Goal: Information Seeking & Learning: Understand process/instructions

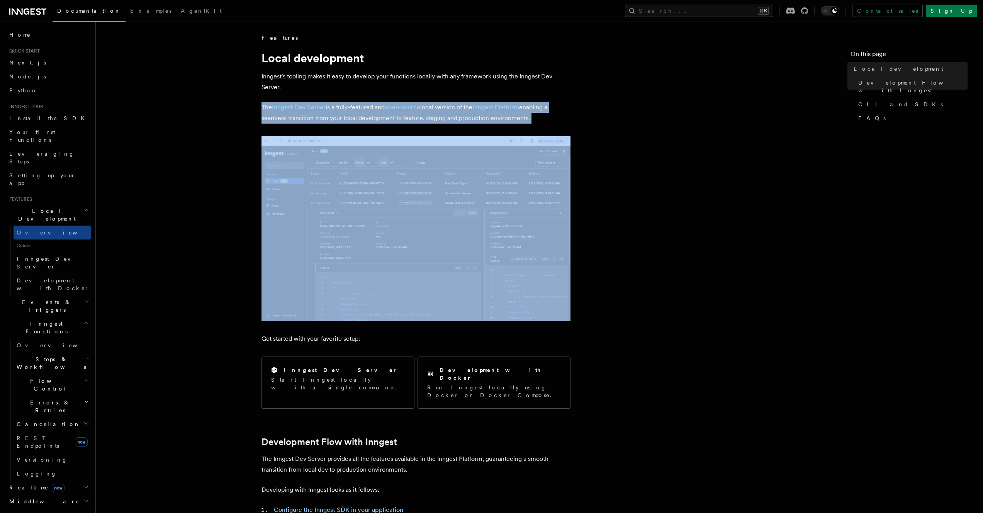
drag, startPoint x: 228, startPoint y: 109, endPoint x: 238, endPoint y: 106, distance: 10.9
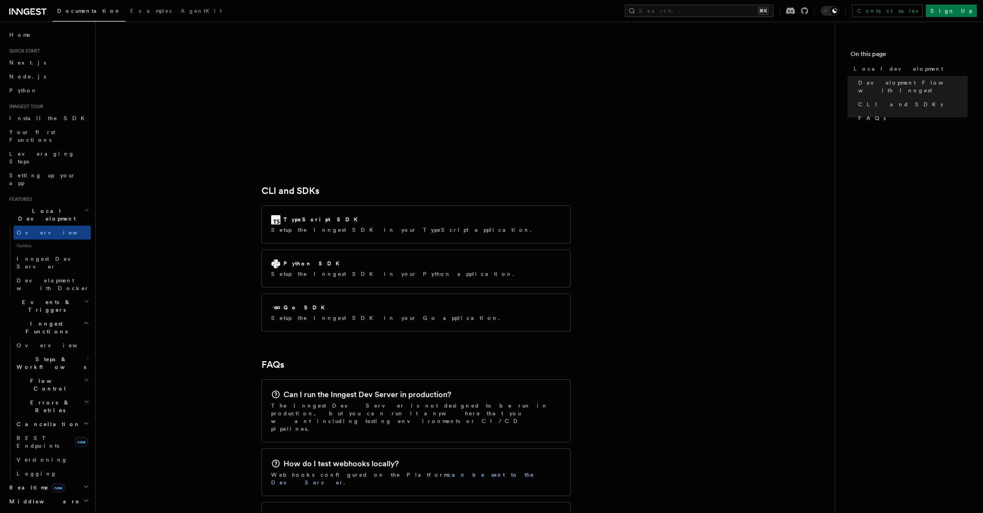
scroll to position [971, 0]
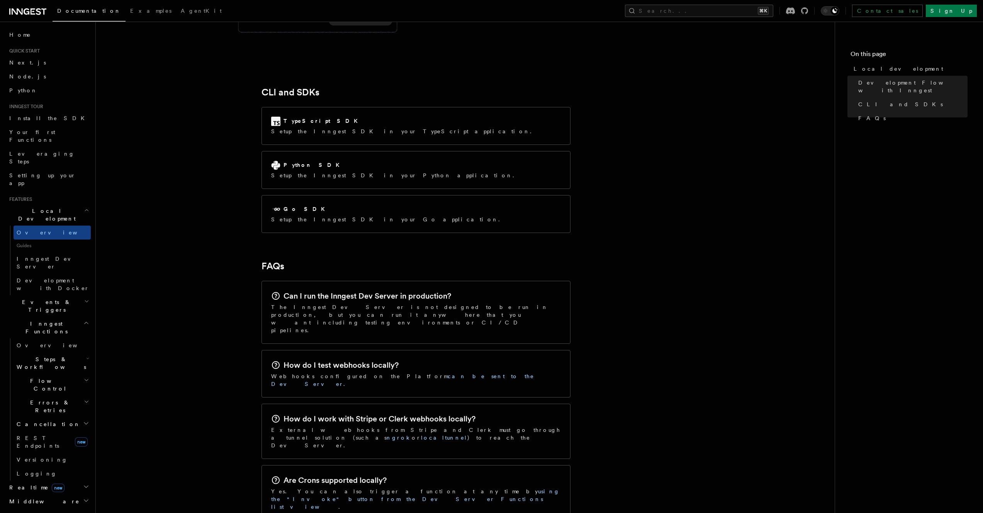
click at [410, 290] on div "Can I run the Inngest Dev Server in production?" at bounding box center [416, 295] width 290 height 11
drag, startPoint x: 410, startPoint y: 264, endPoint x: 509, endPoint y: 274, distance: 99.7
click at [410, 290] on div "Can I run the Inngest Dev Server in production?" at bounding box center [416, 295] width 290 height 11
click at [541, 303] on p "The Inngest Dev Server is not designed to be run in production, but you can run…" at bounding box center [416, 318] width 290 height 31
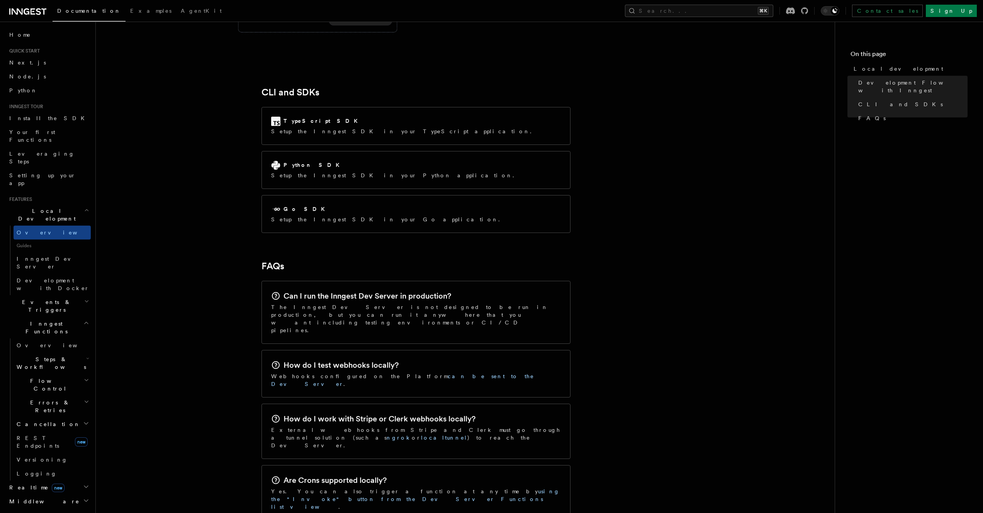
click at [392, 303] on p "The Inngest Dev Server is not designed to be run in production, but you can run…" at bounding box center [416, 318] width 290 height 31
click at [393, 303] on p "The Inngest Dev Server is not designed to be run in production, but you can run…" at bounding box center [416, 318] width 290 height 31
click at [403, 303] on p "The Inngest Dev Server is not designed to be run in production, but you can run…" at bounding box center [416, 318] width 290 height 31
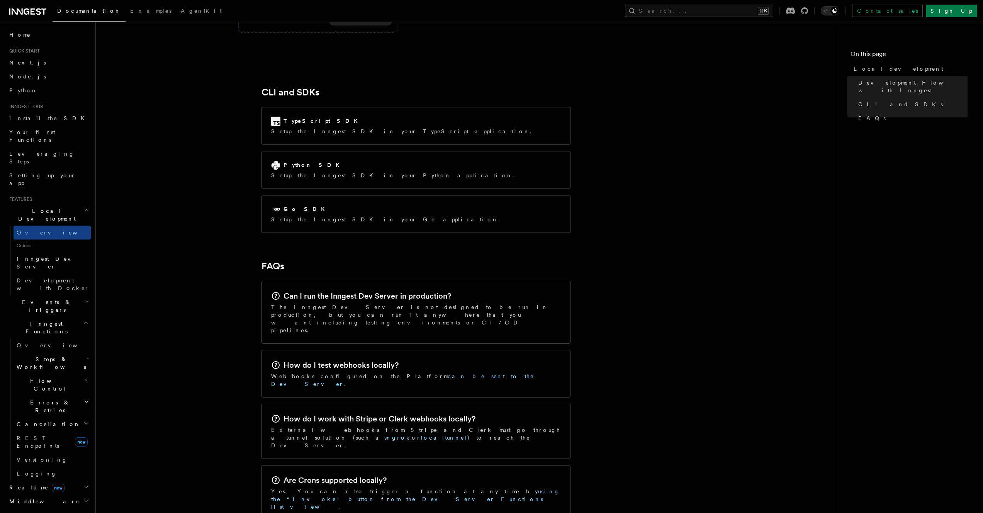
click at [403, 303] on p "The Inngest Dev Server is not designed to be run in production, but you can run…" at bounding box center [416, 318] width 290 height 31
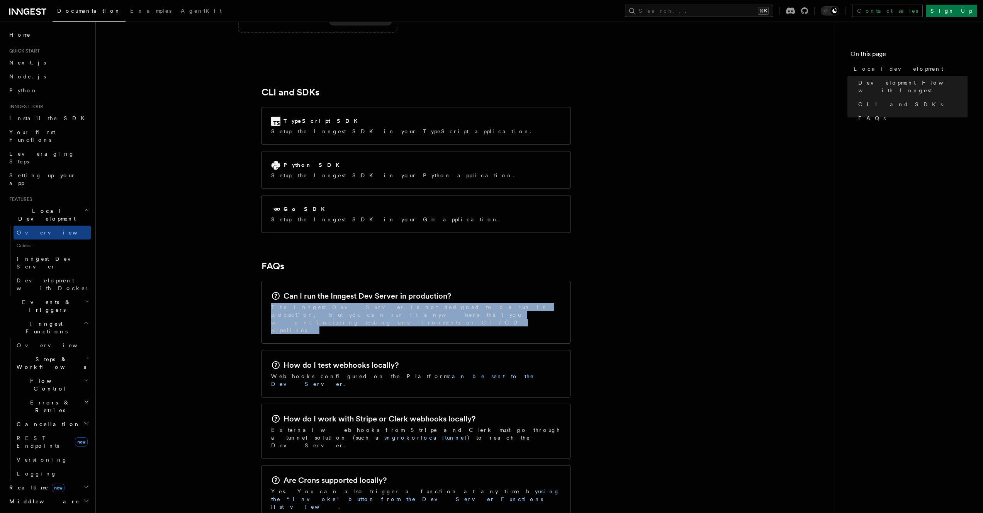
click at [403, 303] on p "The Inngest Dev Server is not designed to be run in production, but you can run…" at bounding box center [416, 318] width 290 height 31
click at [439, 303] on p "The Inngest Dev Server is not designed to be run in production, but you can run…" at bounding box center [416, 318] width 290 height 31
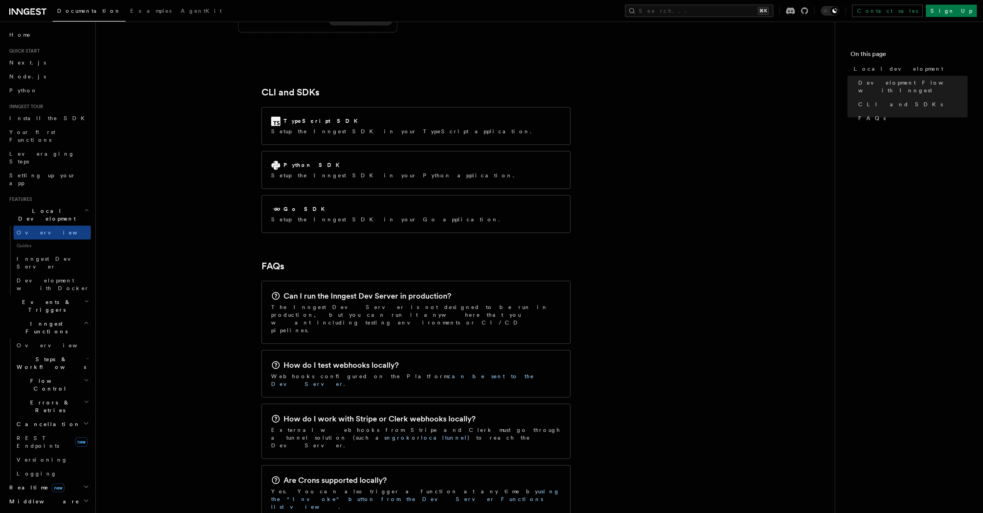
click at [439, 303] on p "The Inngest Dev Server is not designed to be run in production, but you can run…" at bounding box center [416, 318] width 290 height 31
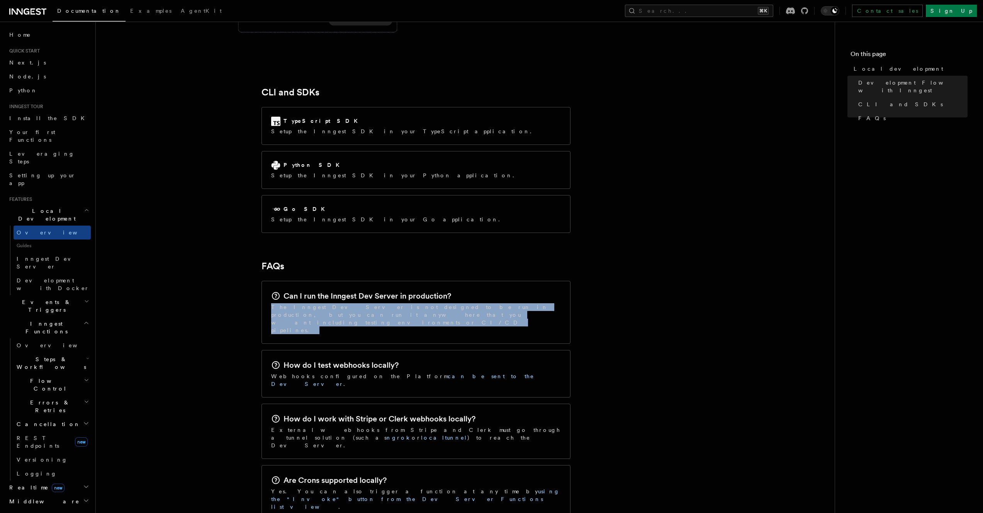
click at [439, 303] on p "The Inngest Dev Server is not designed to be run in production, but you can run…" at bounding box center [416, 318] width 290 height 31
drag, startPoint x: 439, startPoint y: 281, endPoint x: 464, endPoint y: 283, distance: 24.8
click at [439, 281] on div "Can I run the Inngest Dev Server in production? The Inngest Dev Server is not d…" at bounding box center [416, 312] width 308 height 62
click at [466, 283] on div "Can I run the Inngest Dev Server in production? The Inngest Dev Server is not d…" at bounding box center [416, 312] width 308 height 62
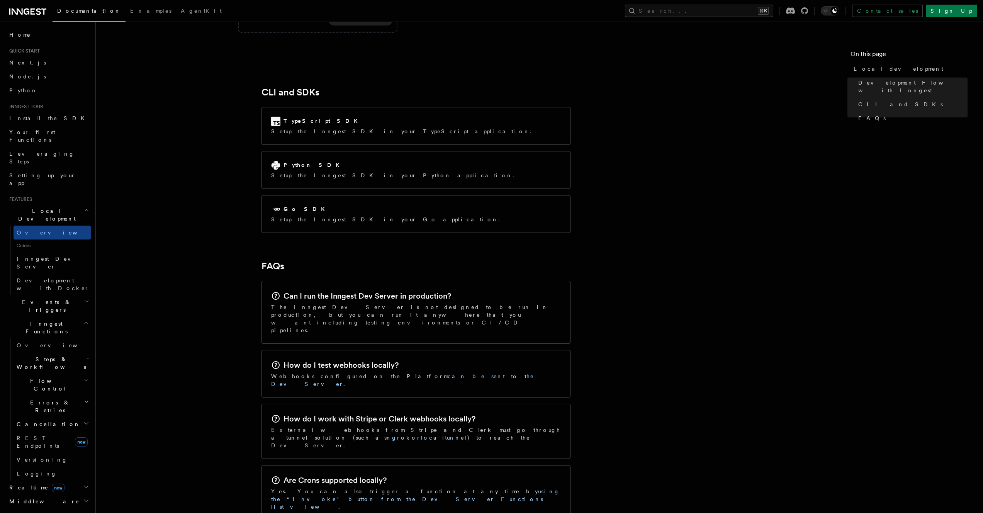
scroll to position [1071, 0]
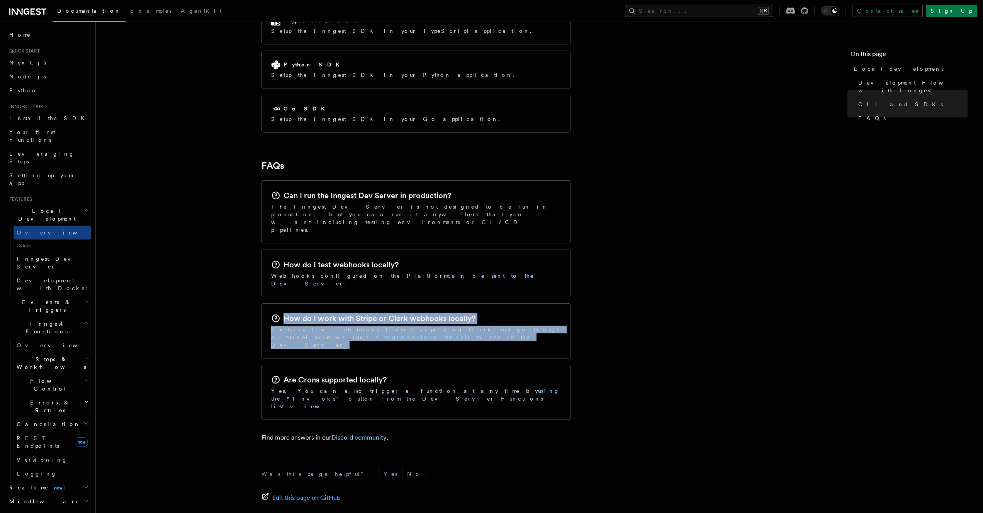
drag, startPoint x: 330, startPoint y: 278, endPoint x: 222, endPoint y: 259, distance: 110.1
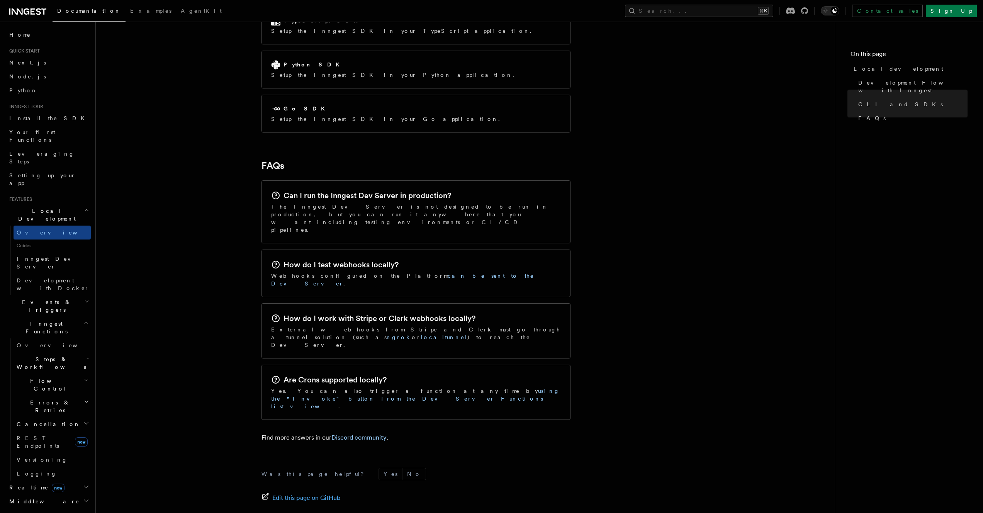
drag, startPoint x: 884, startPoint y: 167, endPoint x: 865, endPoint y: 149, distance: 26.2
click at [667, 167] on nav "On this page Local development Development Flow with Inngest CLI and SDKs FAQs" at bounding box center [908, 267] width 148 height 491
click at [353, 374] on h2 "Are Crons supported locally?" at bounding box center [334, 379] width 103 height 11
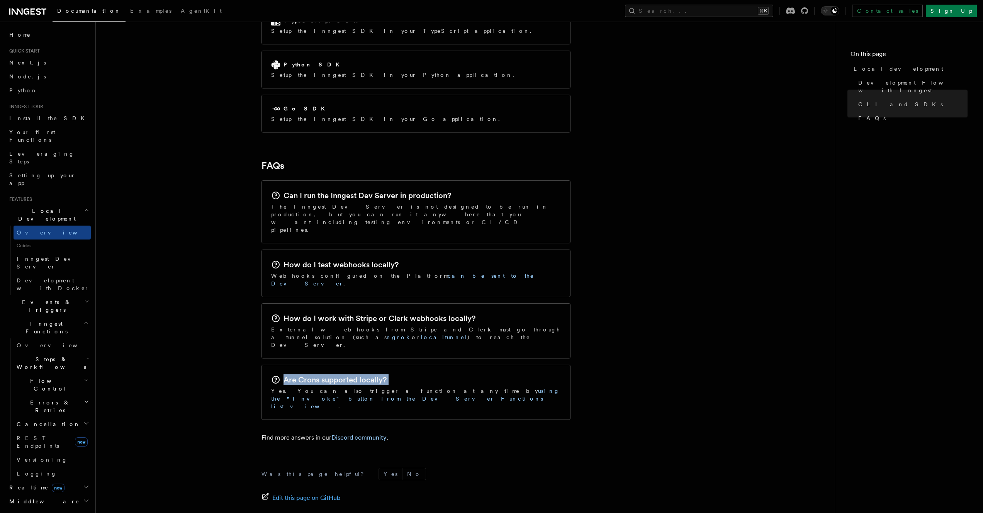
click at [353, 374] on h2 "Are Crons supported locally?" at bounding box center [334, 379] width 103 height 11
click at [370, 374] on h2 "Are Crons supported locally?" at bounding box center [334, 379] width 103 height 11
click at [376, 313] on h2 "How do I work with Stripe or Clerk webhooks locally?" at bounding box center [379, 318] width 192 height 11
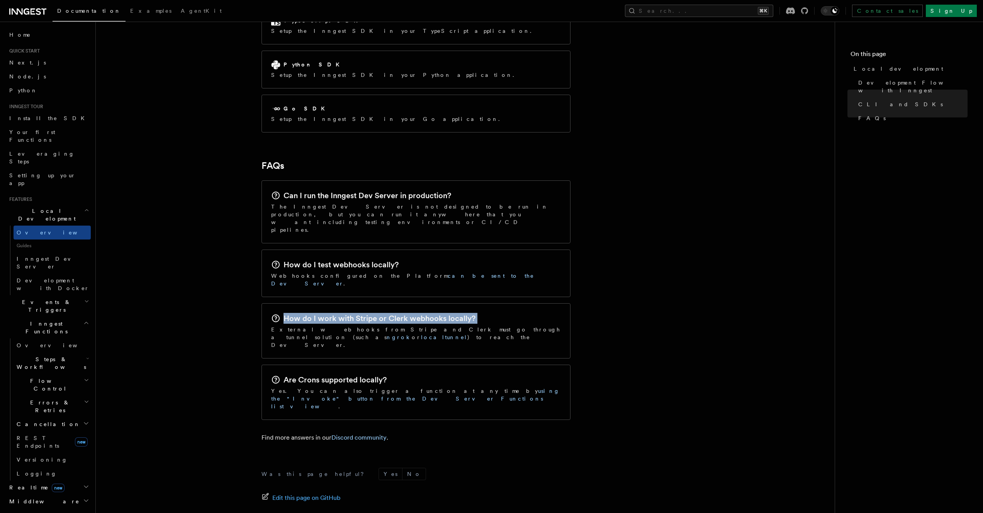
click at [424, 303] on div "How do I work with Stripe or Clerk webhooks locally? External webhooks from Str…" at bounding box center [416, 330] width 308 height 54
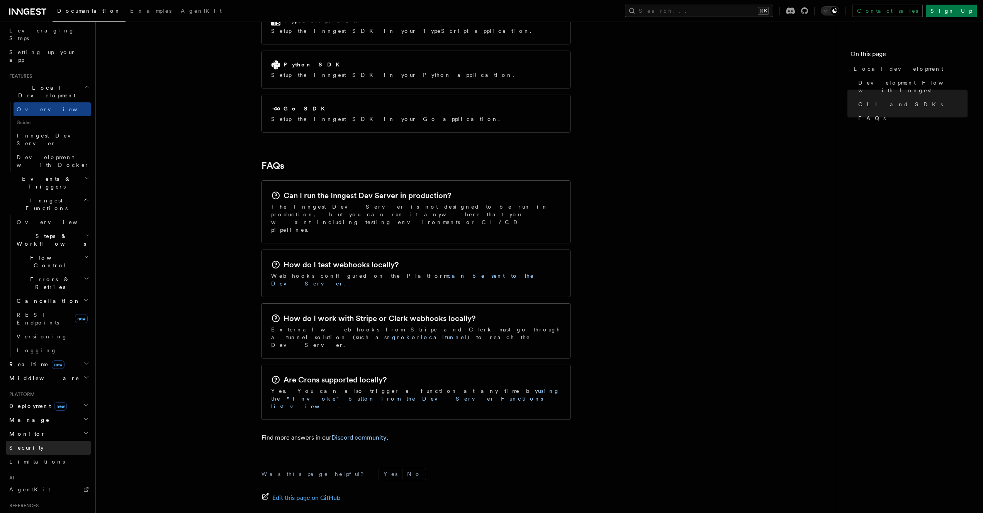
scroll to position [133, 0]
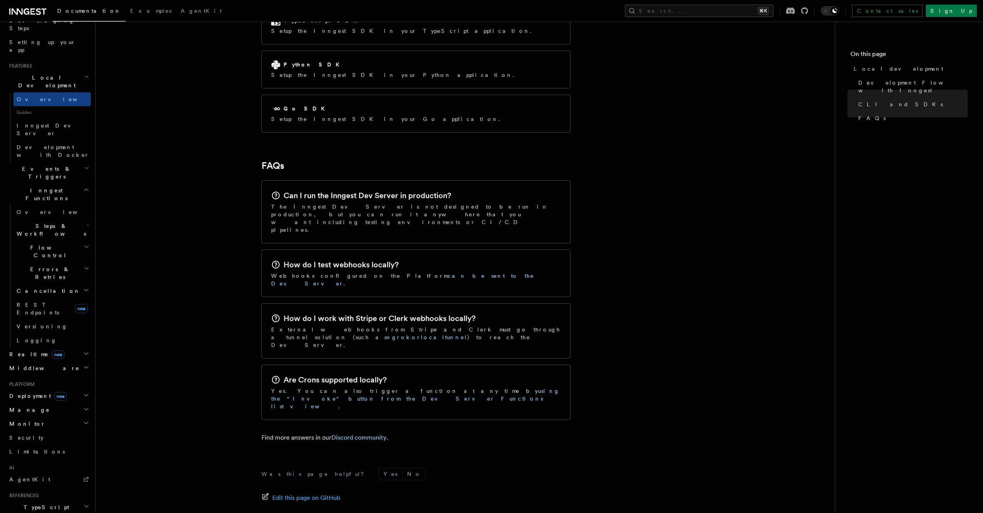
click at [74, 383] on h2 "Deployment new" at bounding box center [48, 396] width 85 height 14
click at [73, 383] on h2 "Manage" at bounding box center [48, 410] width 85 height 14
click at [74, 383] on h2 "Deployment new" at bounding box center [48, 396] width 85 height 14
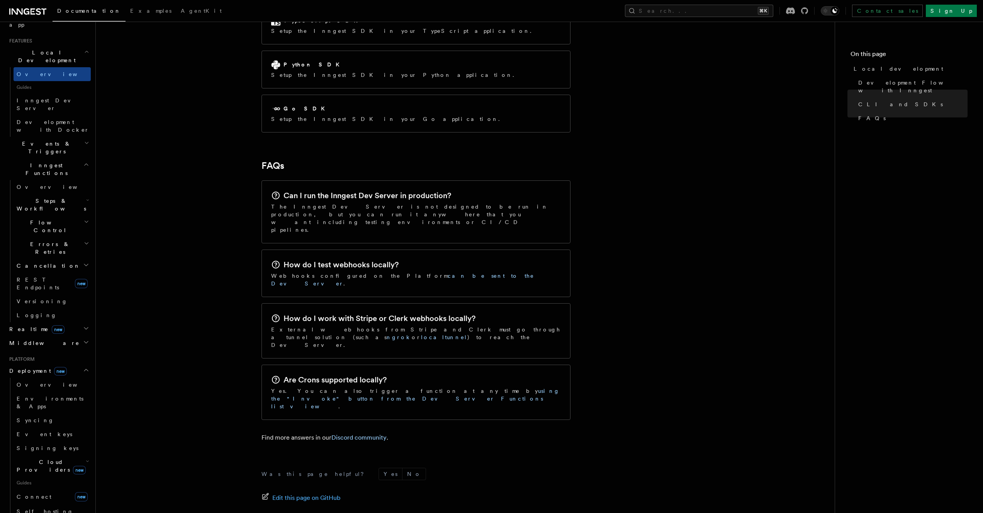
scroll to position [168, 0]
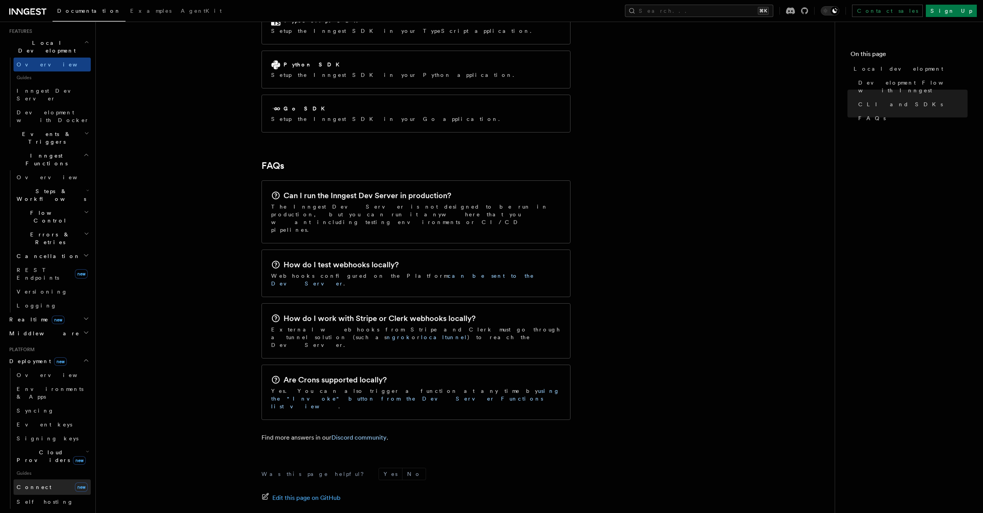
click at [67, 383] on link "Connect new" at bounding box center [52, 486] width 77 height 15
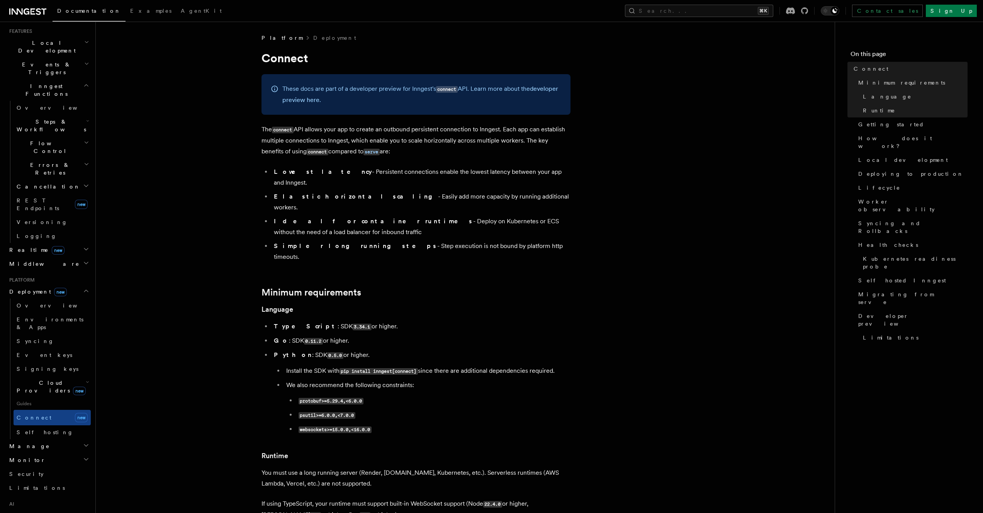
click at [73, 383] on span "new" at bounding box center [79, 390] width 13 height 8
click at [70, 383] on link "Vercel" at bounding box center [56, 404] width 70 height 14
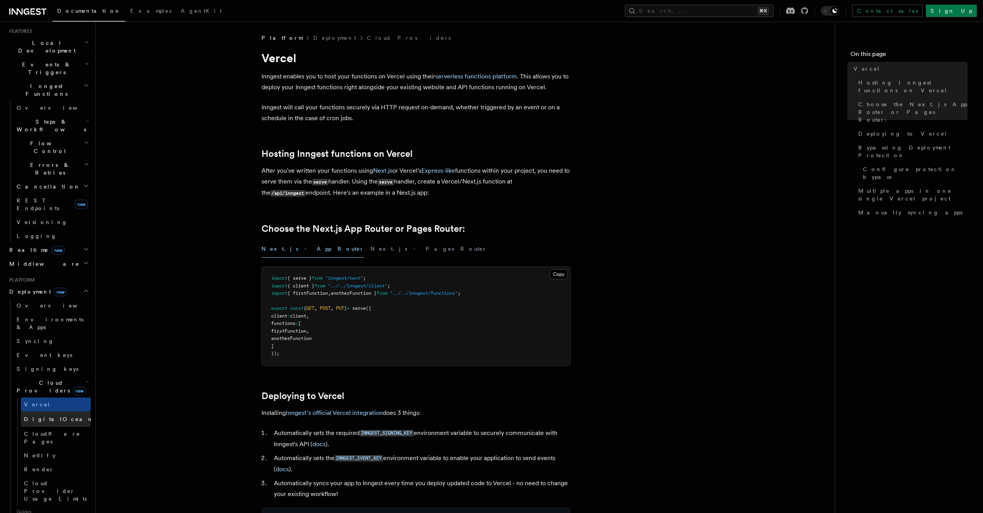
click at [97, 383] on span "new" at bounding box center [103, 418] width 13 height 9
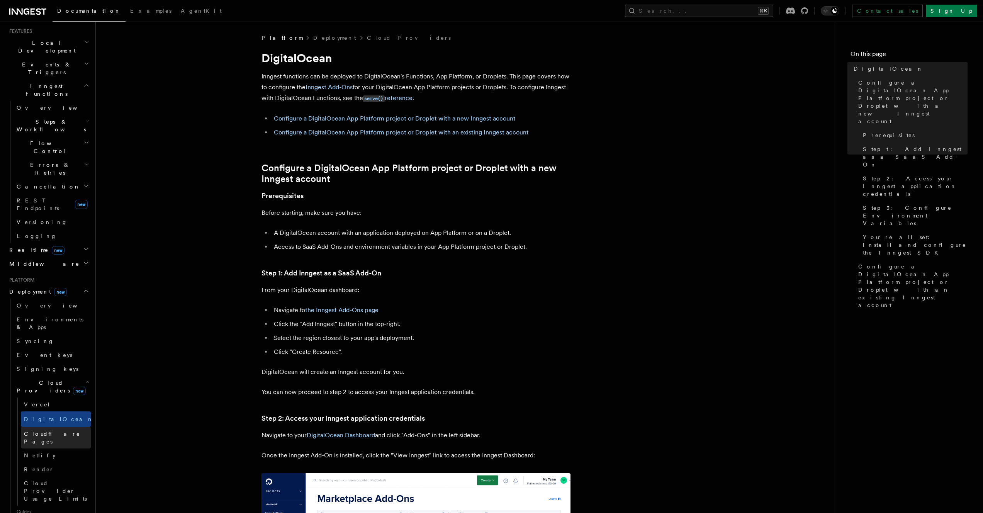
click at [71, 383] on link "Cloudflare Pages" at bounding box center [56, 438] width 70 height 22
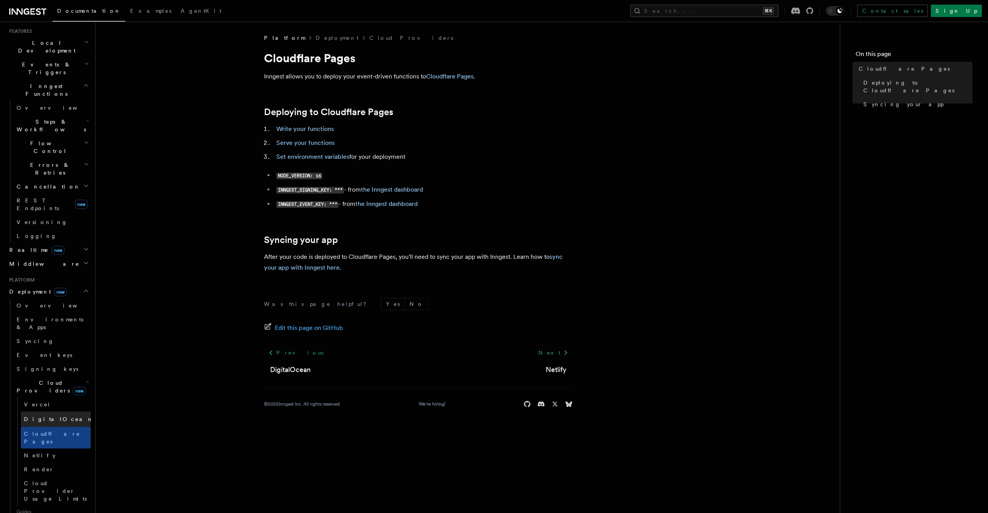
click at [97, 383] on span "new" at bounding box center [103, 418] width 13 height 9
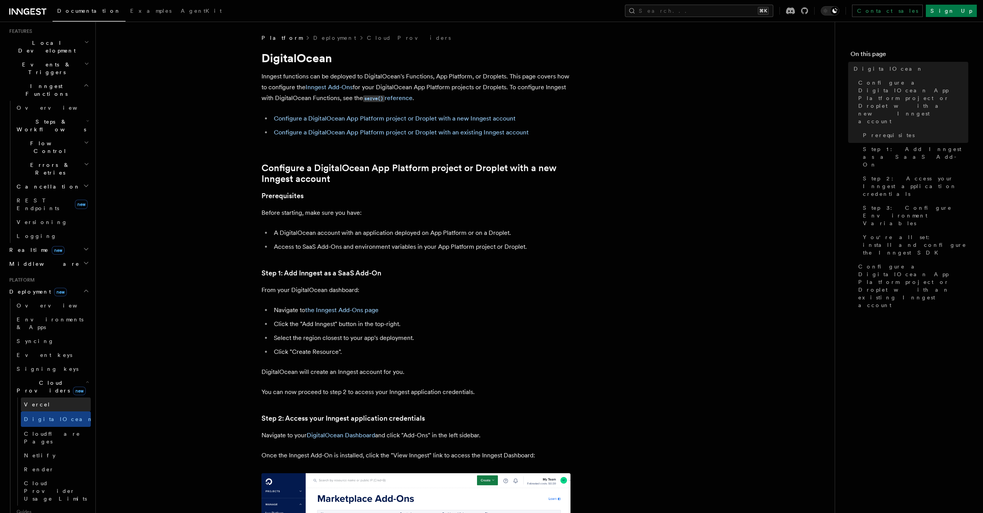
click at [72, 383] on link "Vercel" at bounding box center [56, 404] width 70 height 14
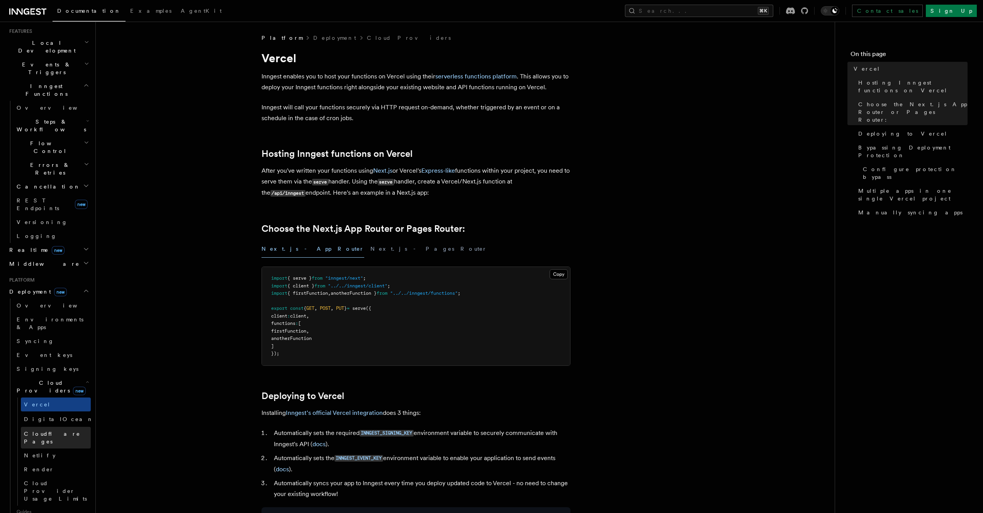
click at [59, 383] on span "Cloudflare Pages" at bounding box center [52, 437] width 56 height 14
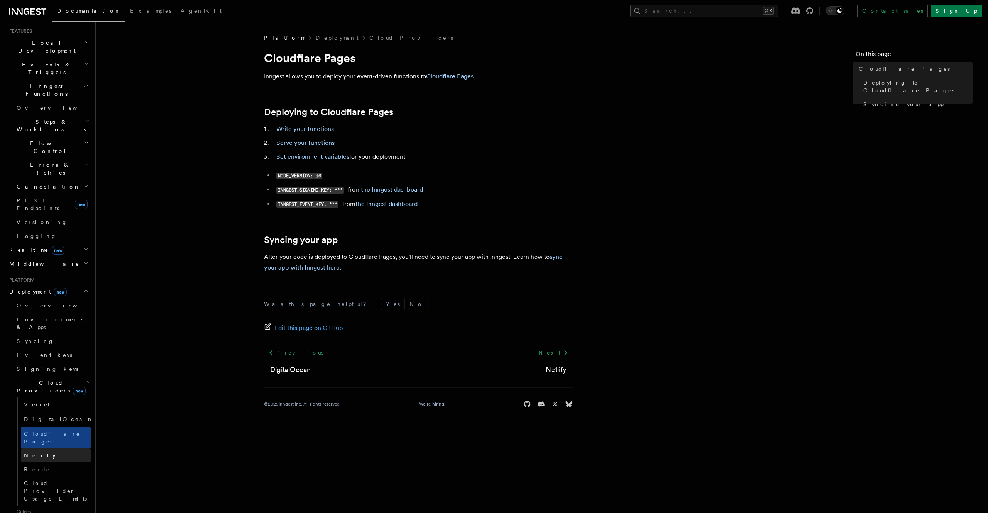
click at [71, 383] on link "Netlify" at bounding box center [56, 455] width 70 height 14
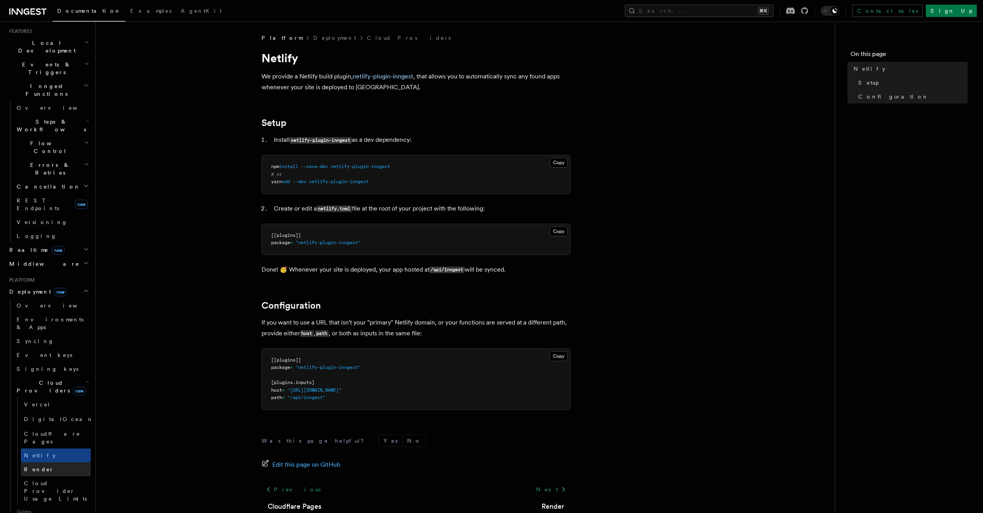
click at [64, 383] on link "Render" at bounding box center [56, 469] width 70 height 14
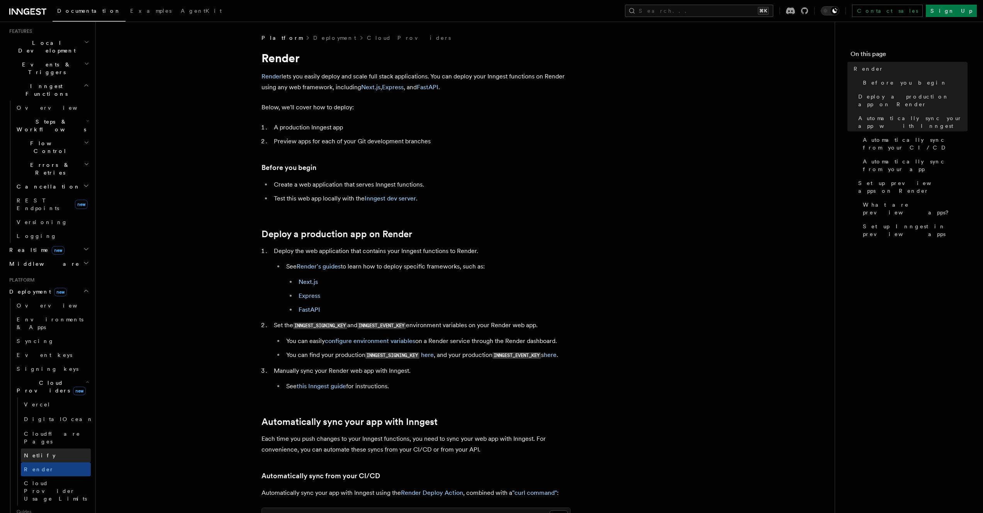
click at [66, 383] on link "Netlify" at bounding box center [56, 455] width 70 height 14
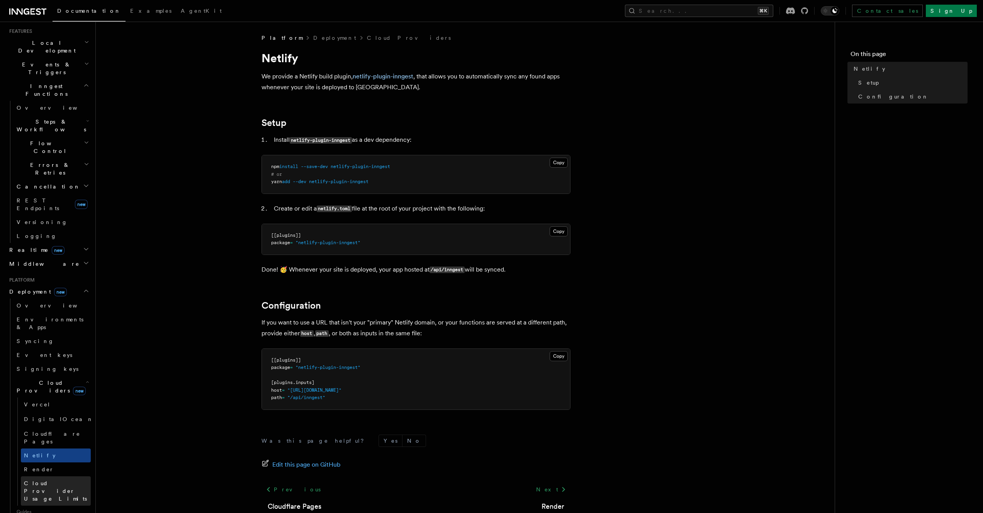
click at [65, 383] on span "Cloud Provider Usage Limits" at bounding box center [55, 491] width 63 height 22
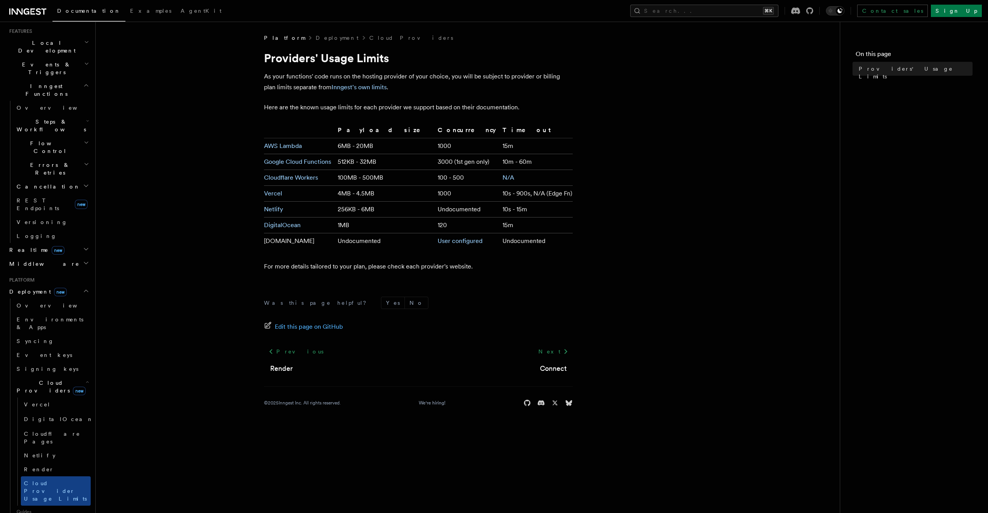
click at [602, 161] on article "Platform Deployment Cloud Providers Providers' Usage Limits As your functions' …" at bounding box center [468, 229] width 720 height 391
